Goal: Check status: Check status

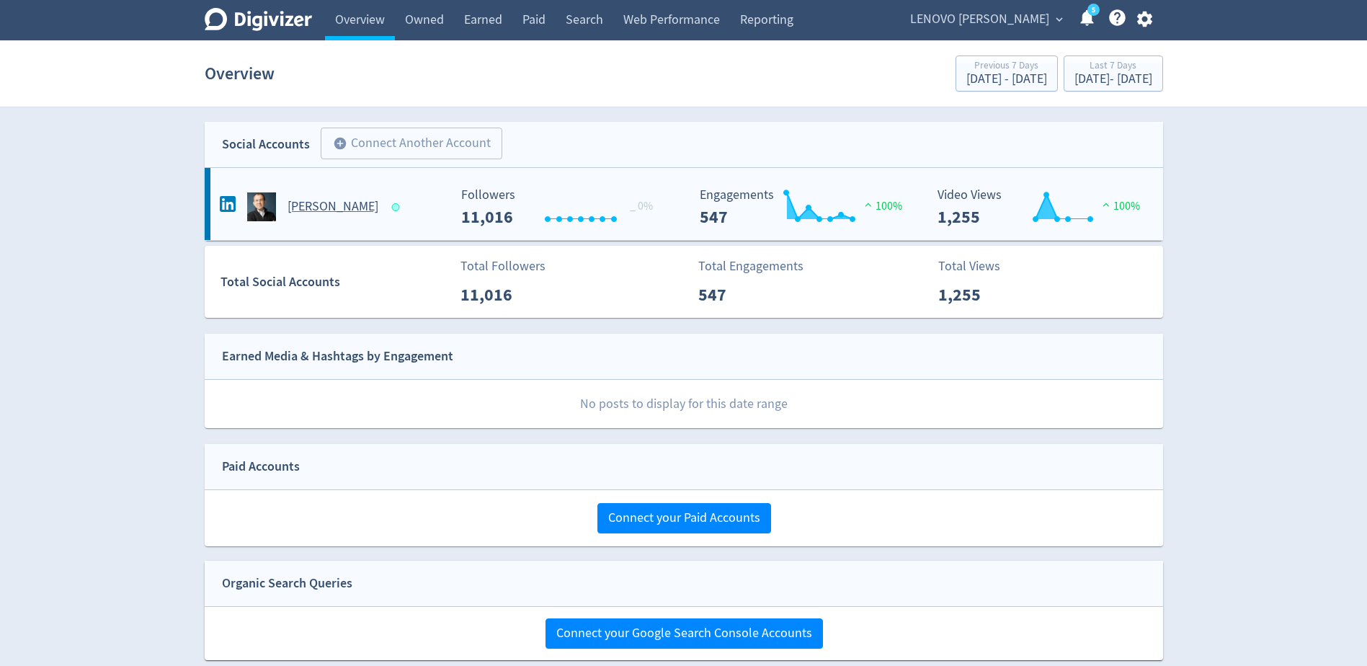
click at [304, 212] on h5 "[PERSON_NAME]" at bounding box center [333, 206] width 91 height 17
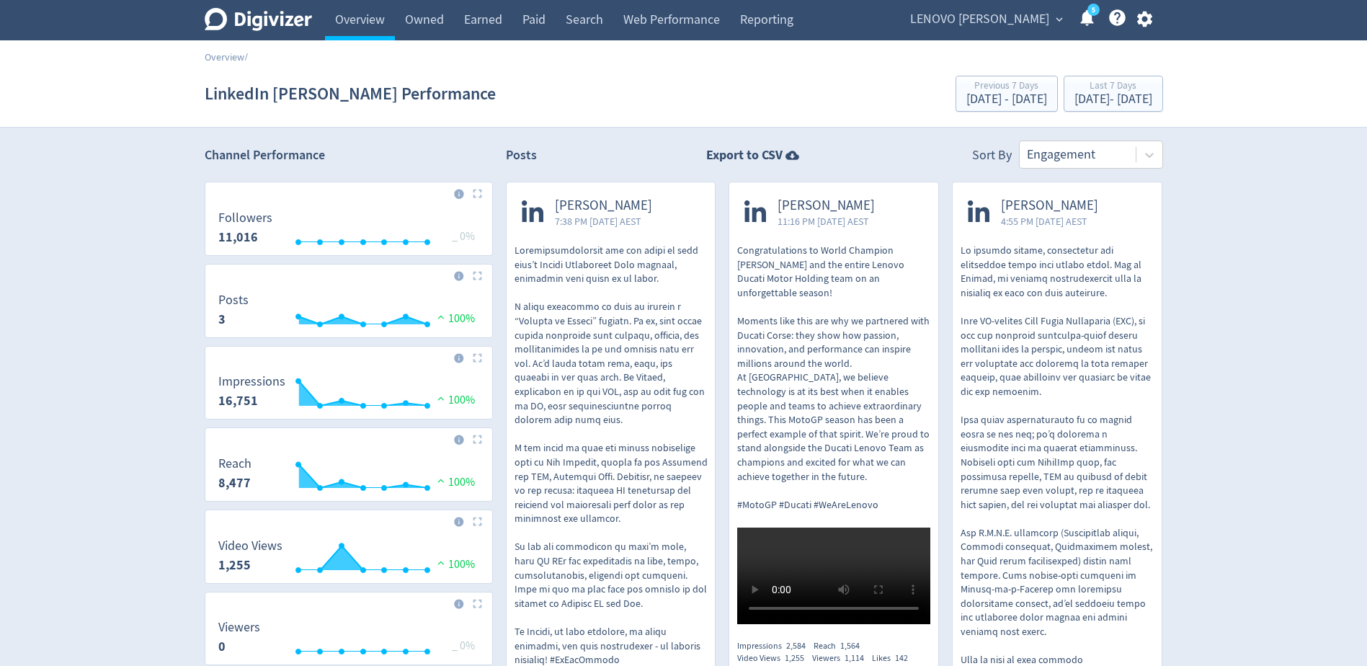
click at [1093, 16] on link "5" at bounding box center [1093, 10] width 12 height 12
click at [1090, 100] on div "[DATE] - [DATE]" at bounding box center [1113, 99] width 78 height 13
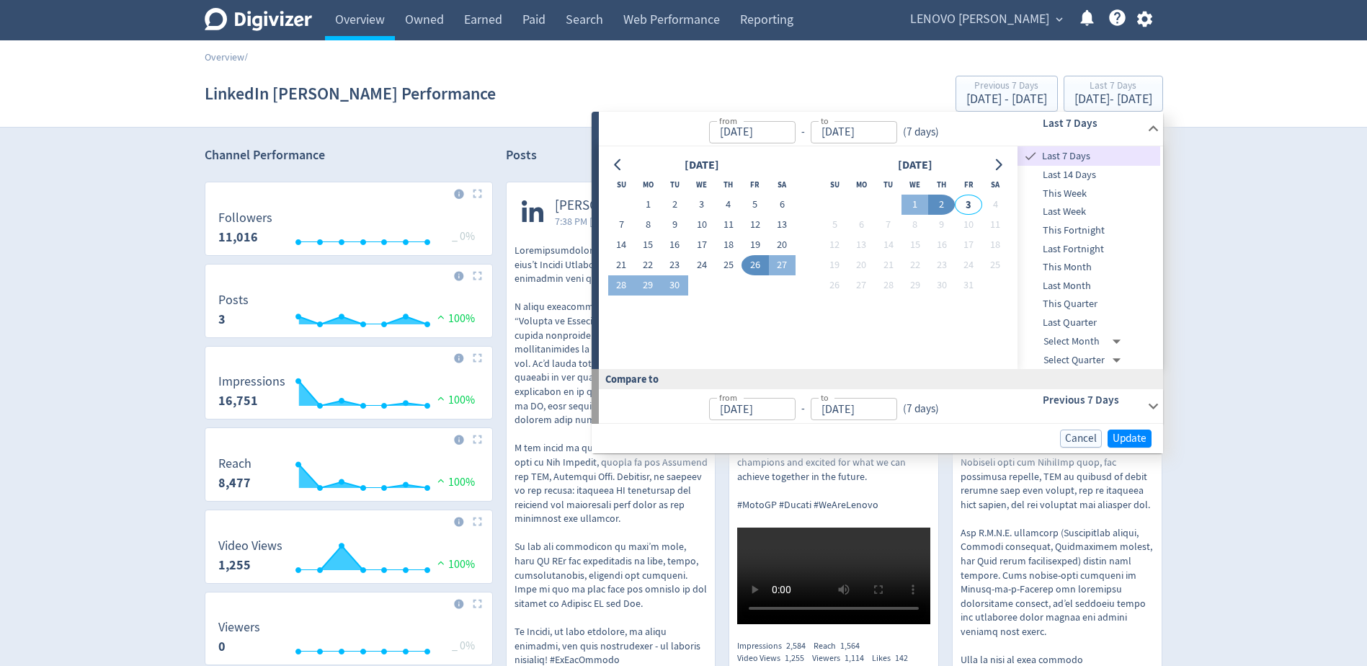
click at [1090, 285] on span "Last Month" at bounding box center [1089, 286] width 143 height 16
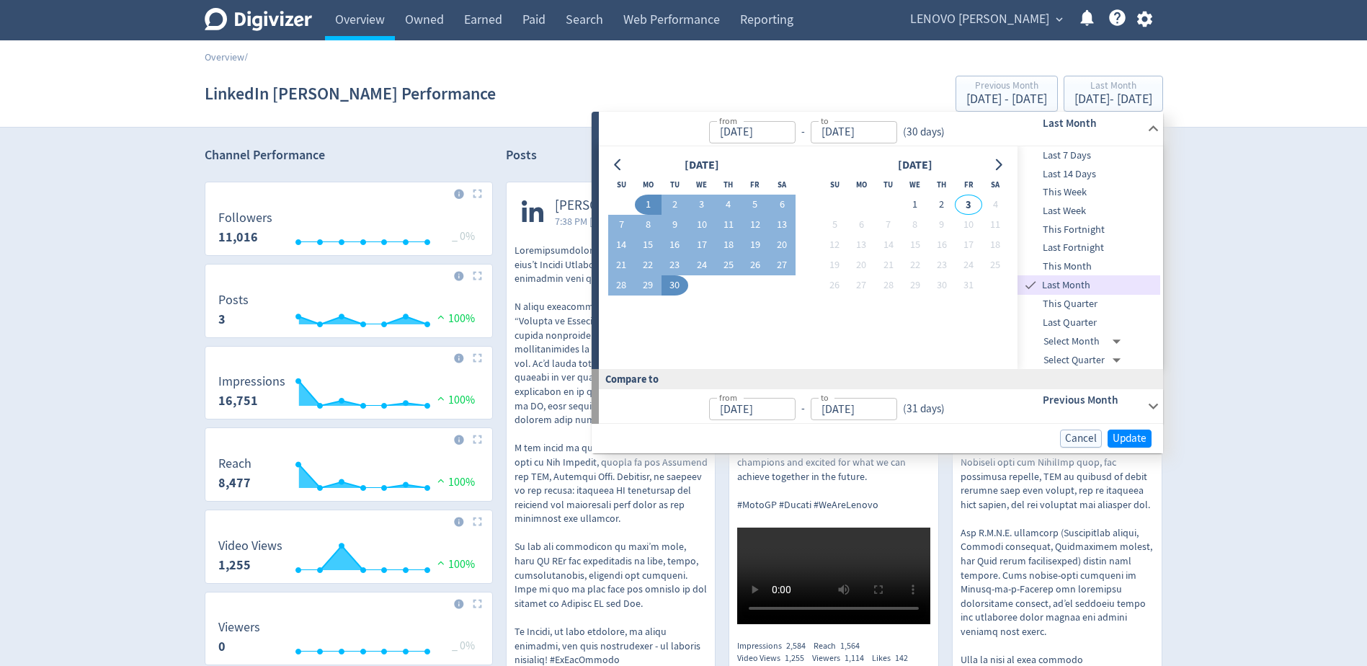
type input "[DATE]"
click at [1123, 441] on span "Update" at bounding box center [1130, 438] width 34 height 11
